Goal: Transaction & Acquisition: Download file/media

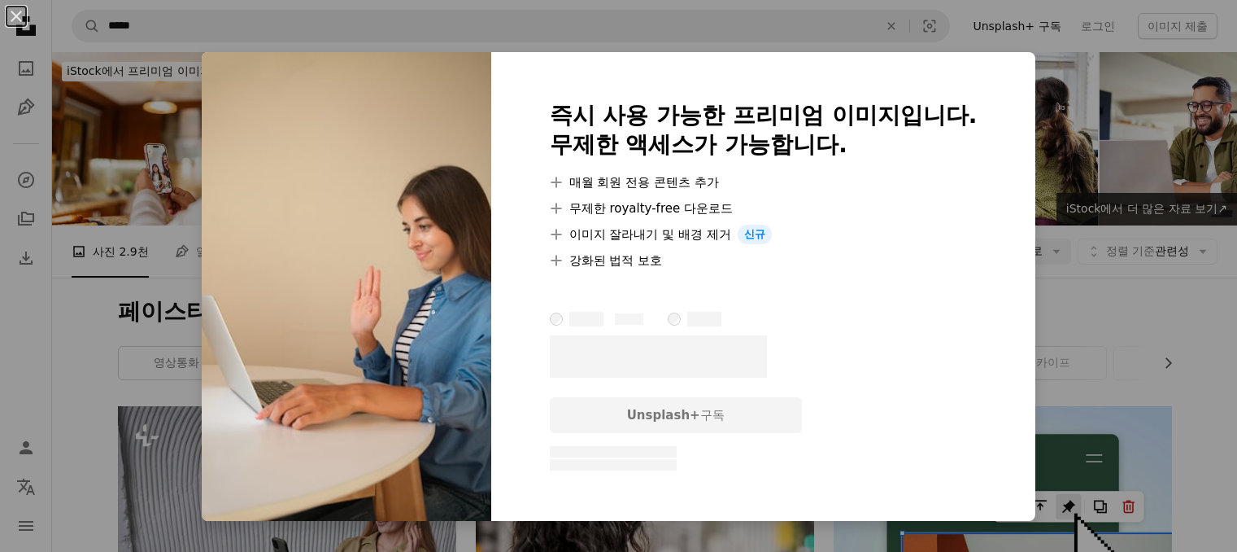
scroll to position [814, 0]
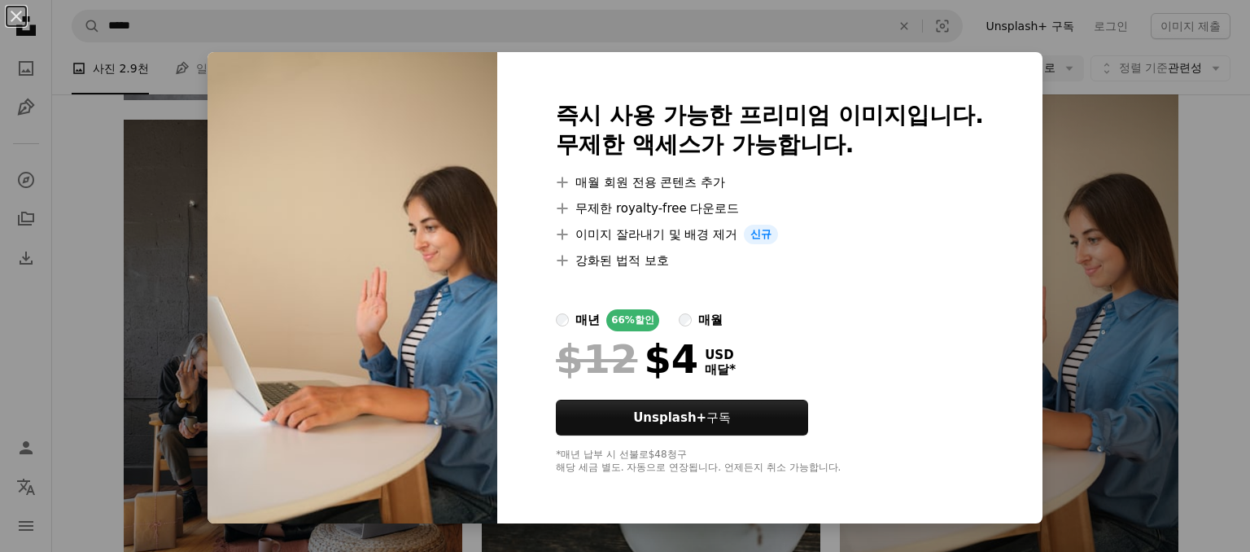
click at [1139, 176] on div "An X shape 즉시 사용 가능한 프리미엄 이미지입니다. 무제한 액세스가 가능합니다. A plus sign 매월 회원 전용 콘텐츠 추가 A…" at bounding box center [625, 276] width 1250 height 552
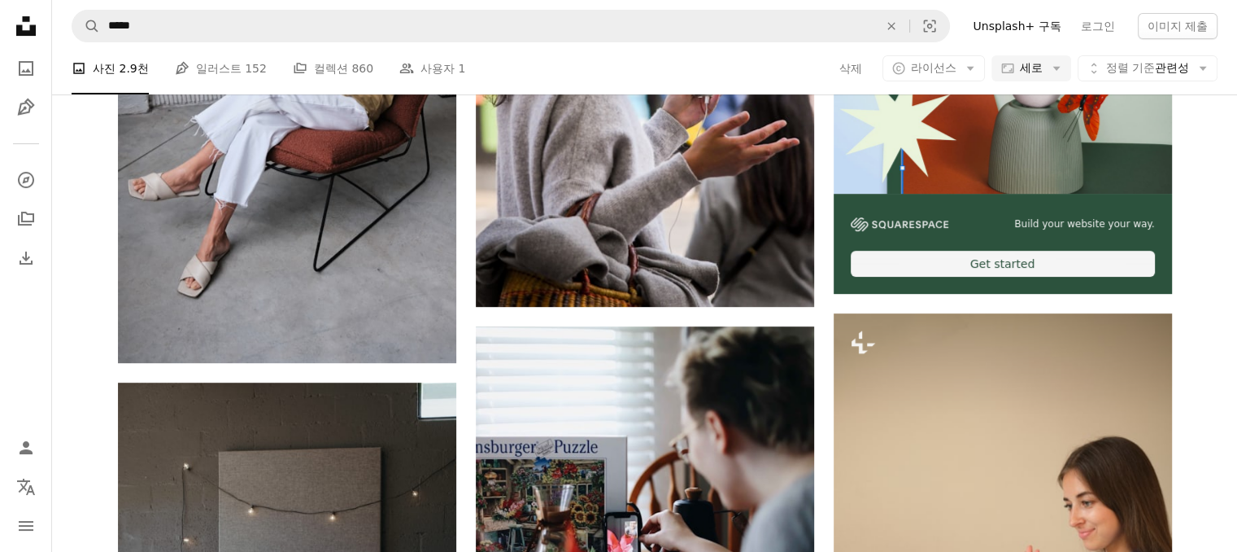
scroll to position [407, 0]
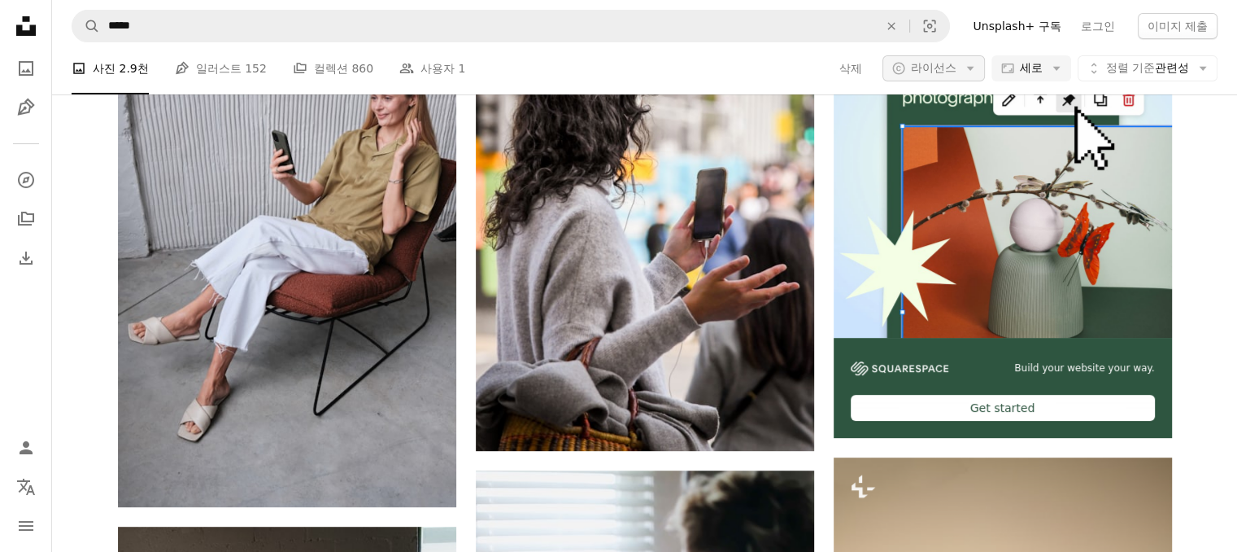
click at [962, 76] on button "A copyright icon © 라이선스 Arrow down" at bounding box center [934, 68] width 103 height 26
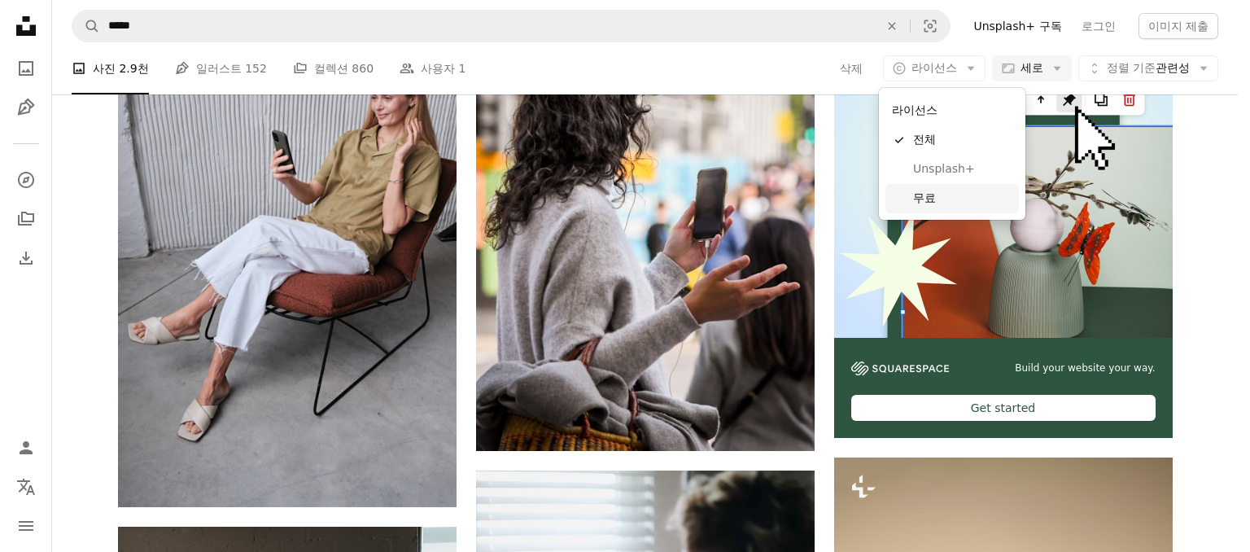
click at [941, 190] on span "무료" at bounding box center [962, 198] width 99 height 16
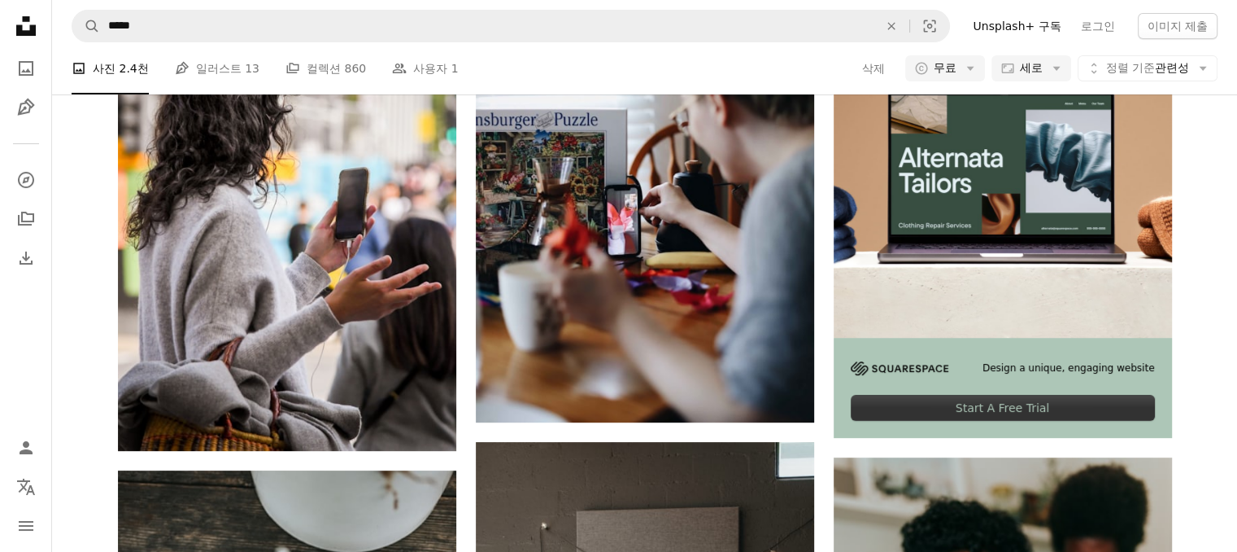
scroll to position [3824, 0]
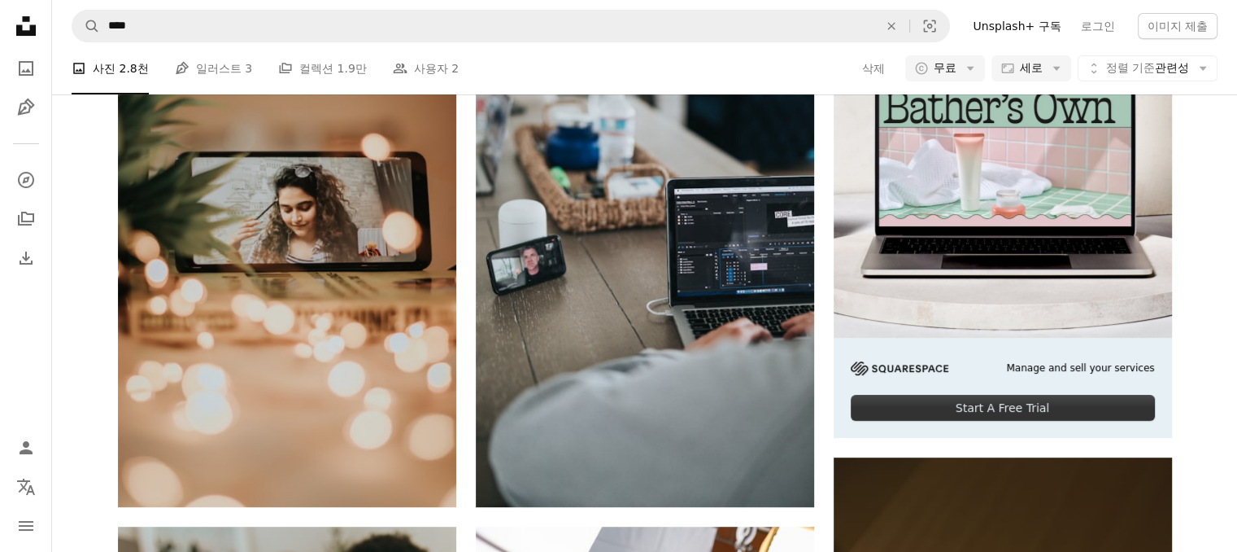
scroll to position [2916, 0]
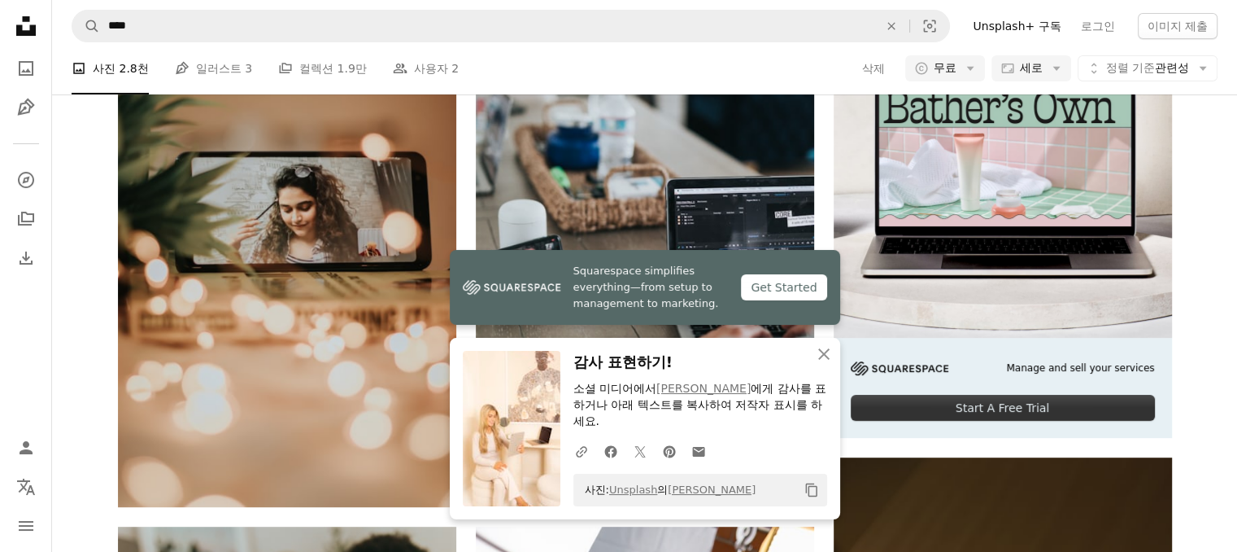
click at [819, 360] on icon "An X shape" at bounding box center [824, 354] width 20 height 20
